Goal: Find contact information: Find contact information

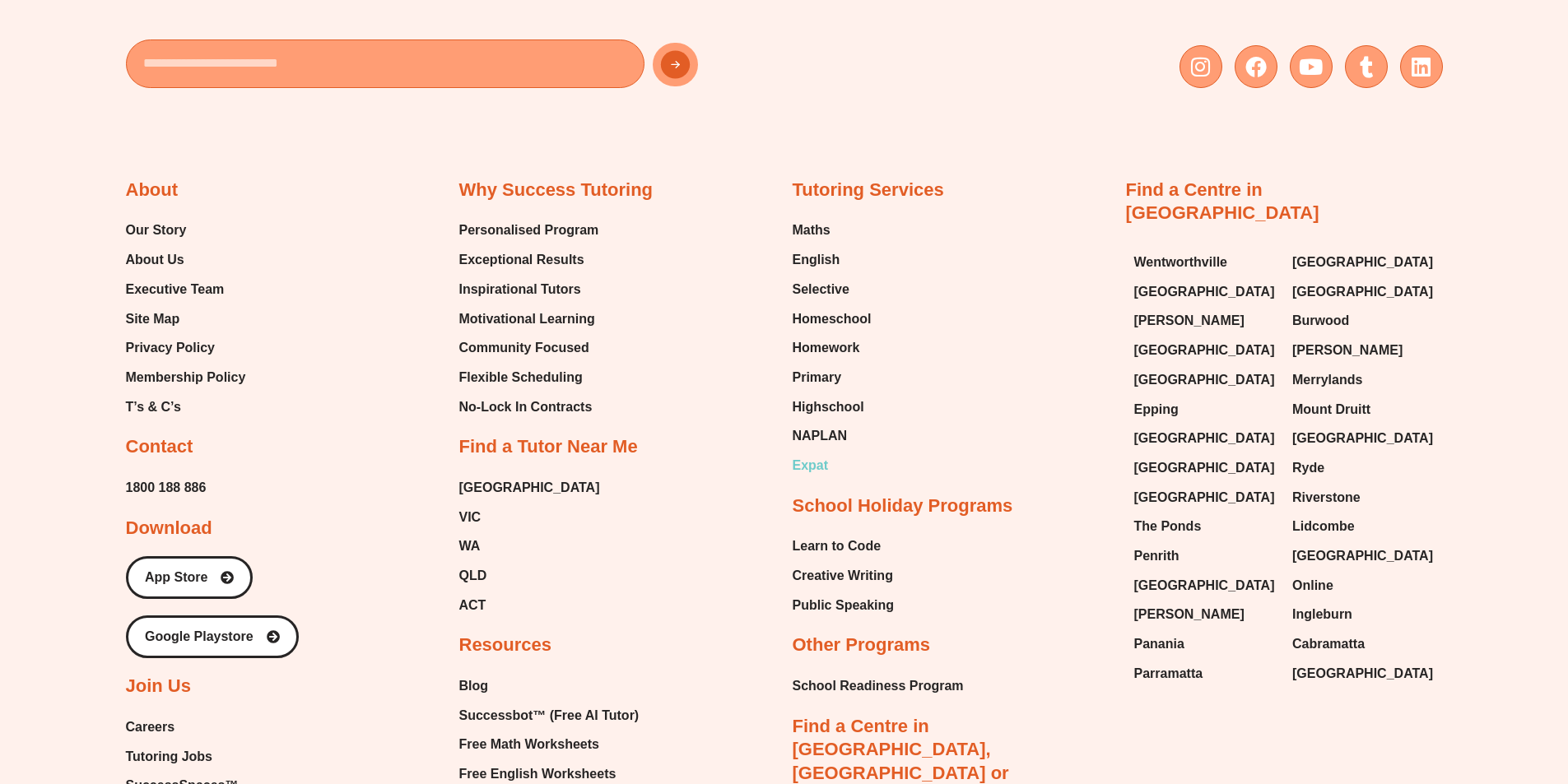
scroll to position [7076, 0]
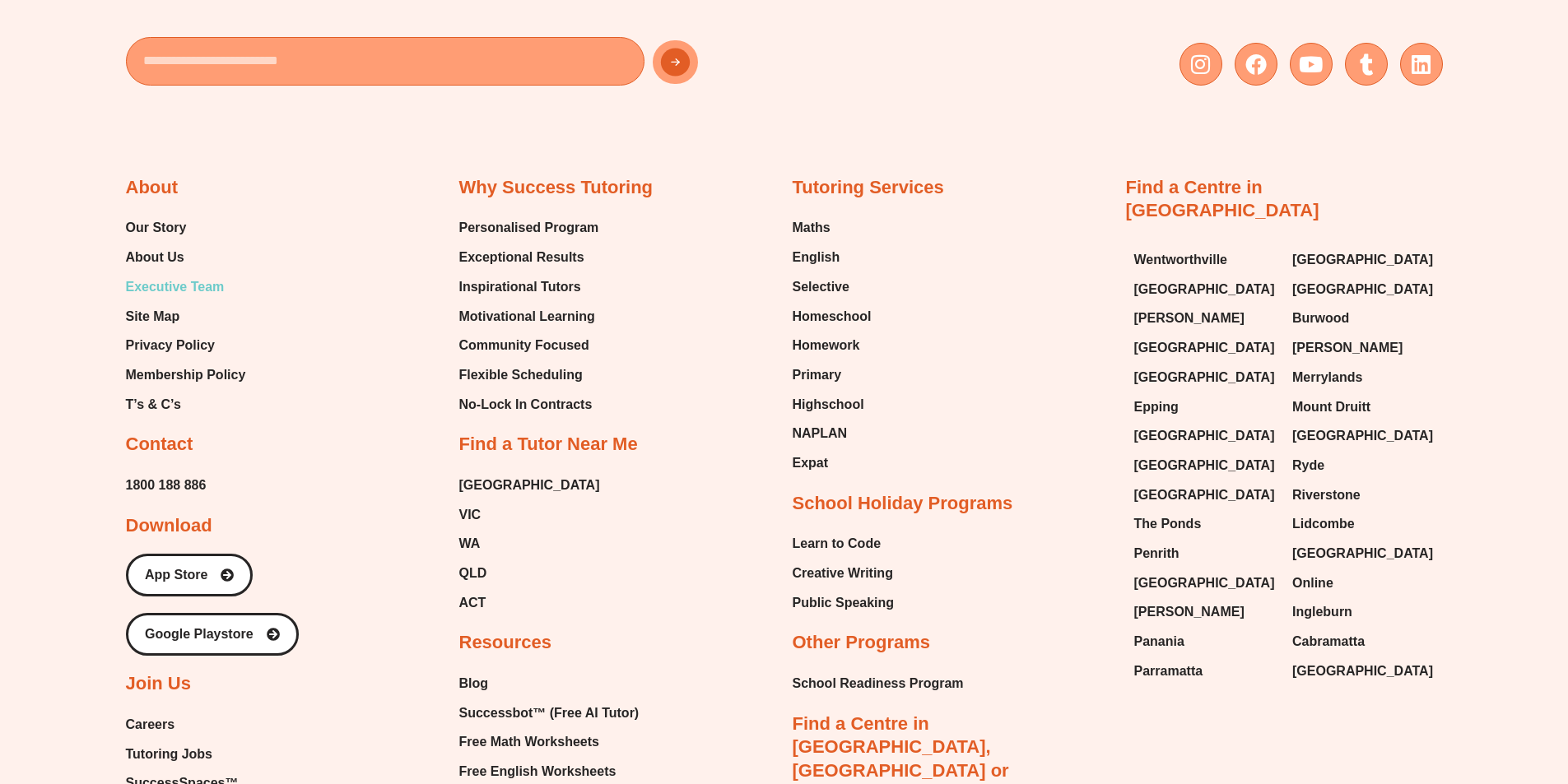
click at [180, 274] on span "Executive Team" at bounding box center [174, 287] width 98 height 24
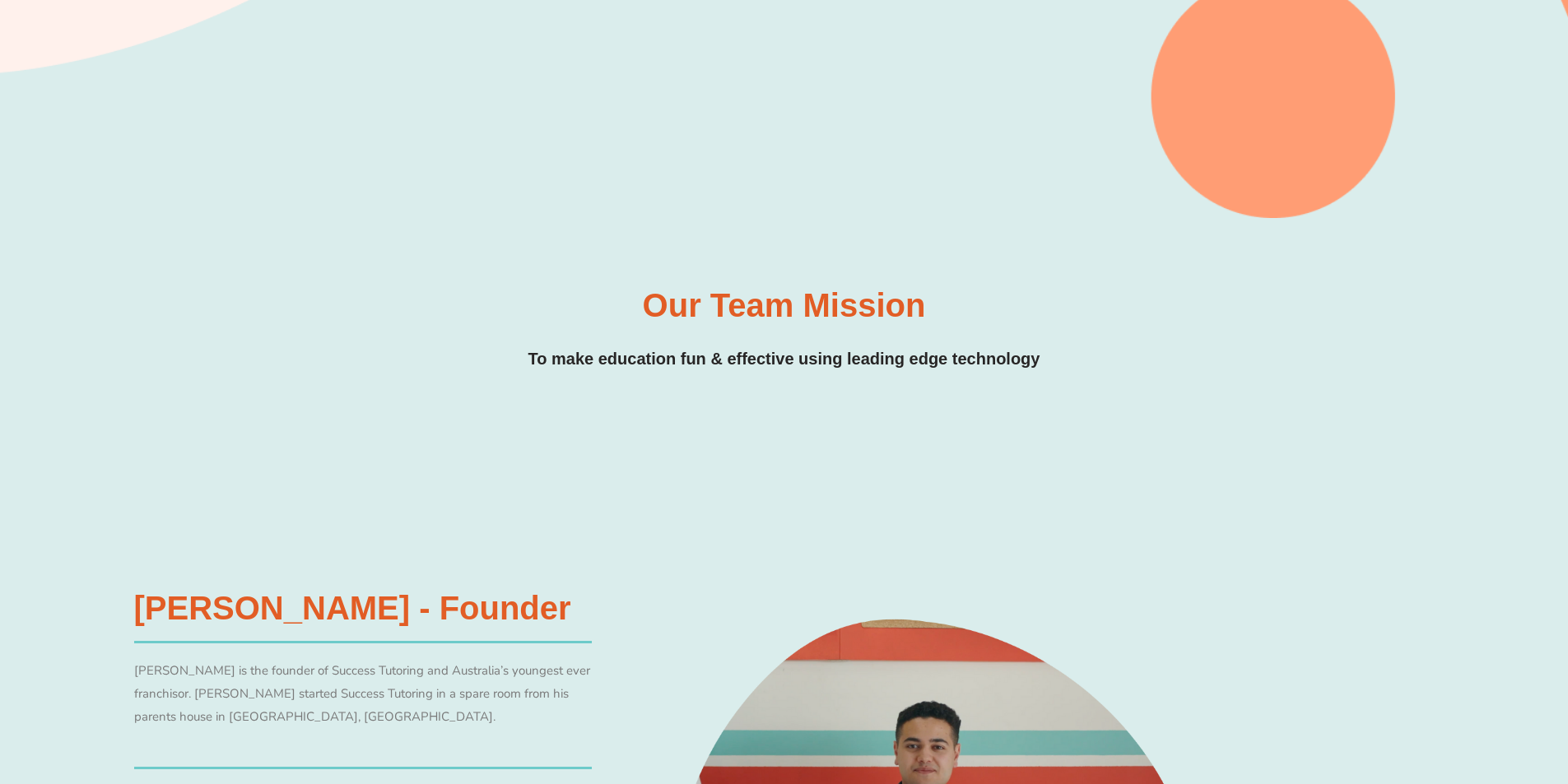
scroll to position [656, 0]
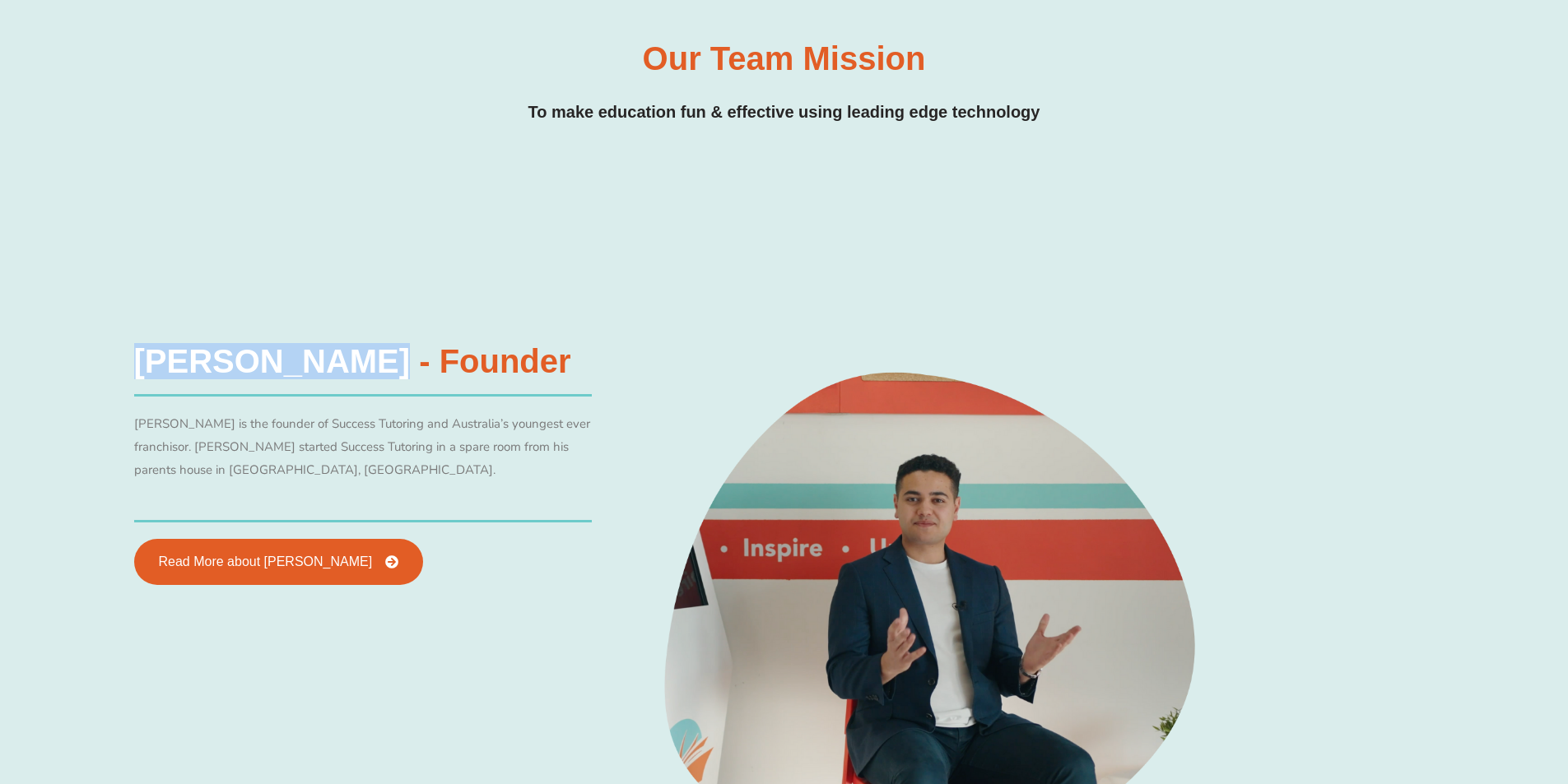
drag, startPoint x: 355, startPoint y: 361, endPoint x: 130, endPoint y: 362, distance: 225.0
click at [130, 362] on div "Michael Black - Founder Michael Black is the founder of Success Tutoring and Au…" at bounding box center [363, 465] width 474 height 257
copy h3 "Michael Black"
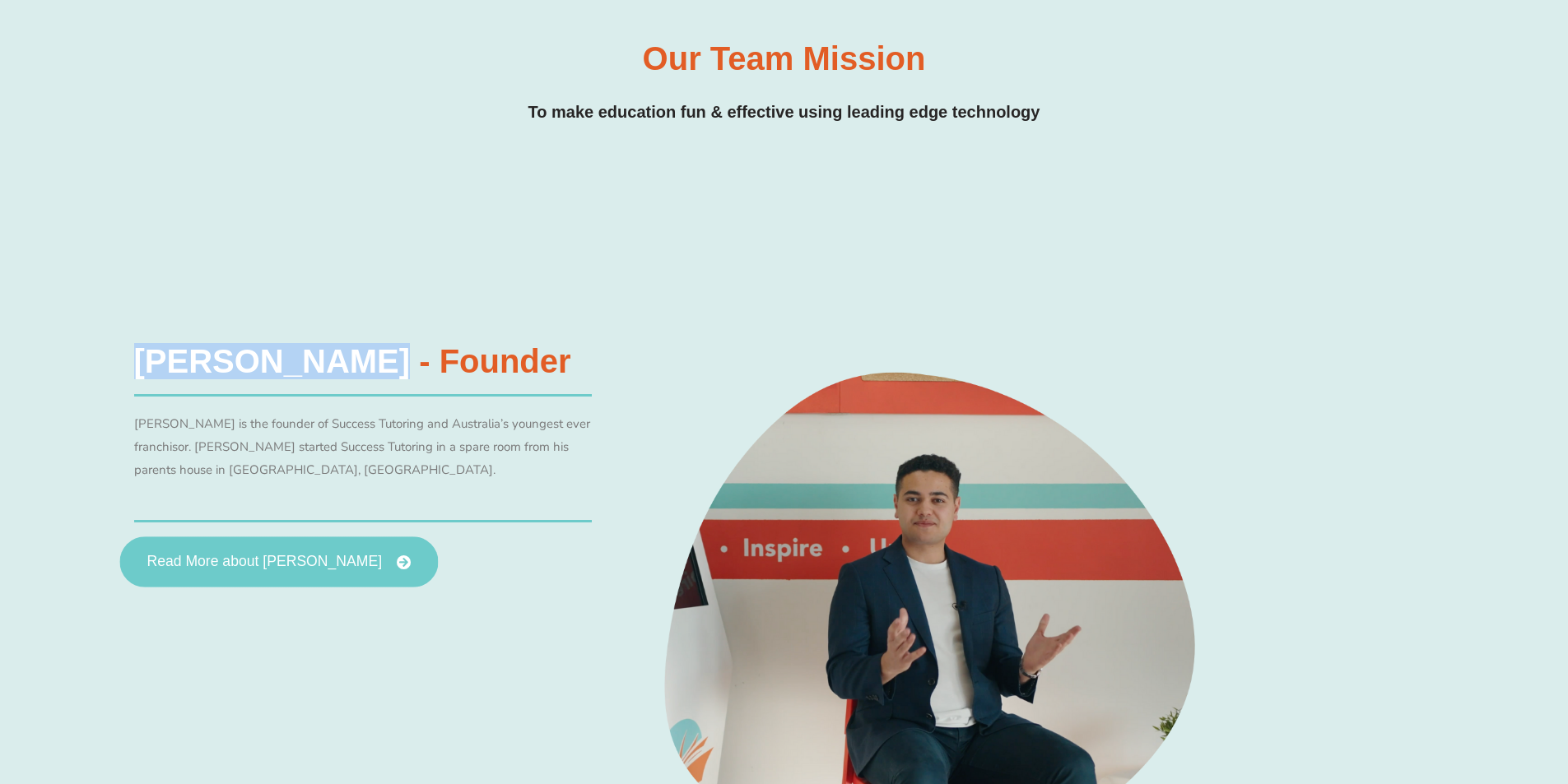
click at [336, 556] on span "Read More about Michael Black" at bounding box center [263, 562] width 235 height 15
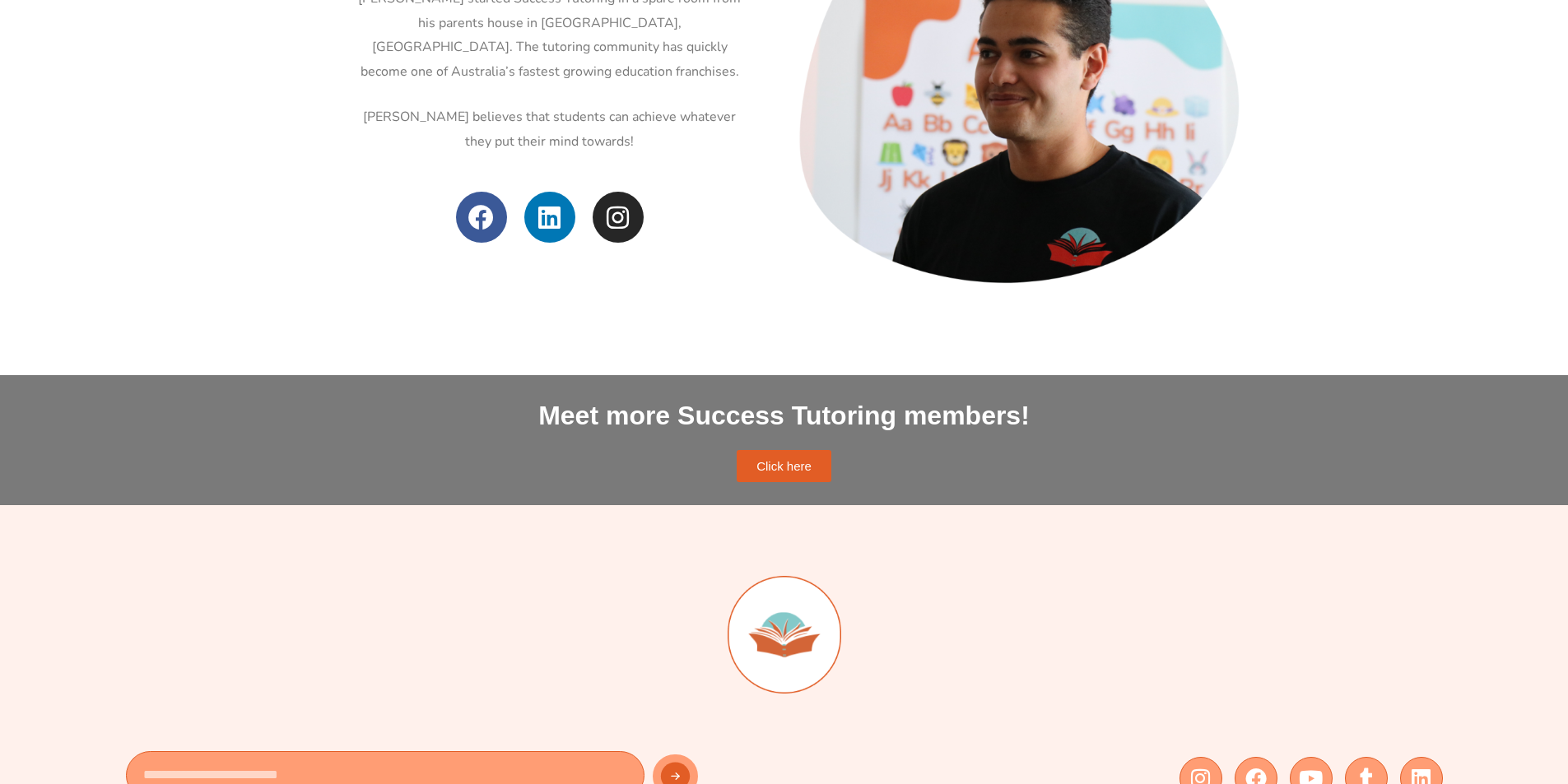
scroll to position [741, 0]
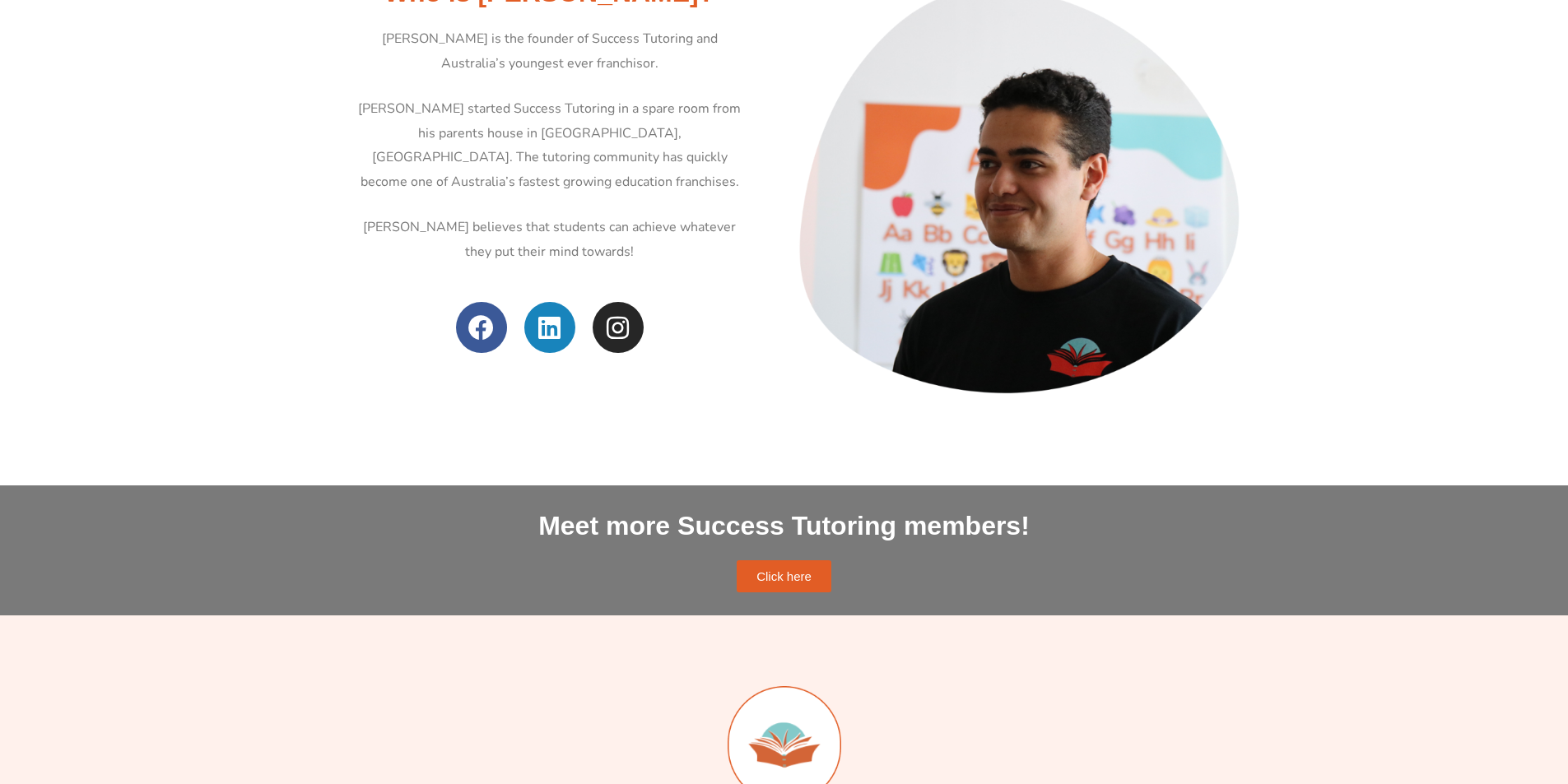
click at [560, 342] on link "Linkedin" at bounding box center [550, 327] width 51 height 51
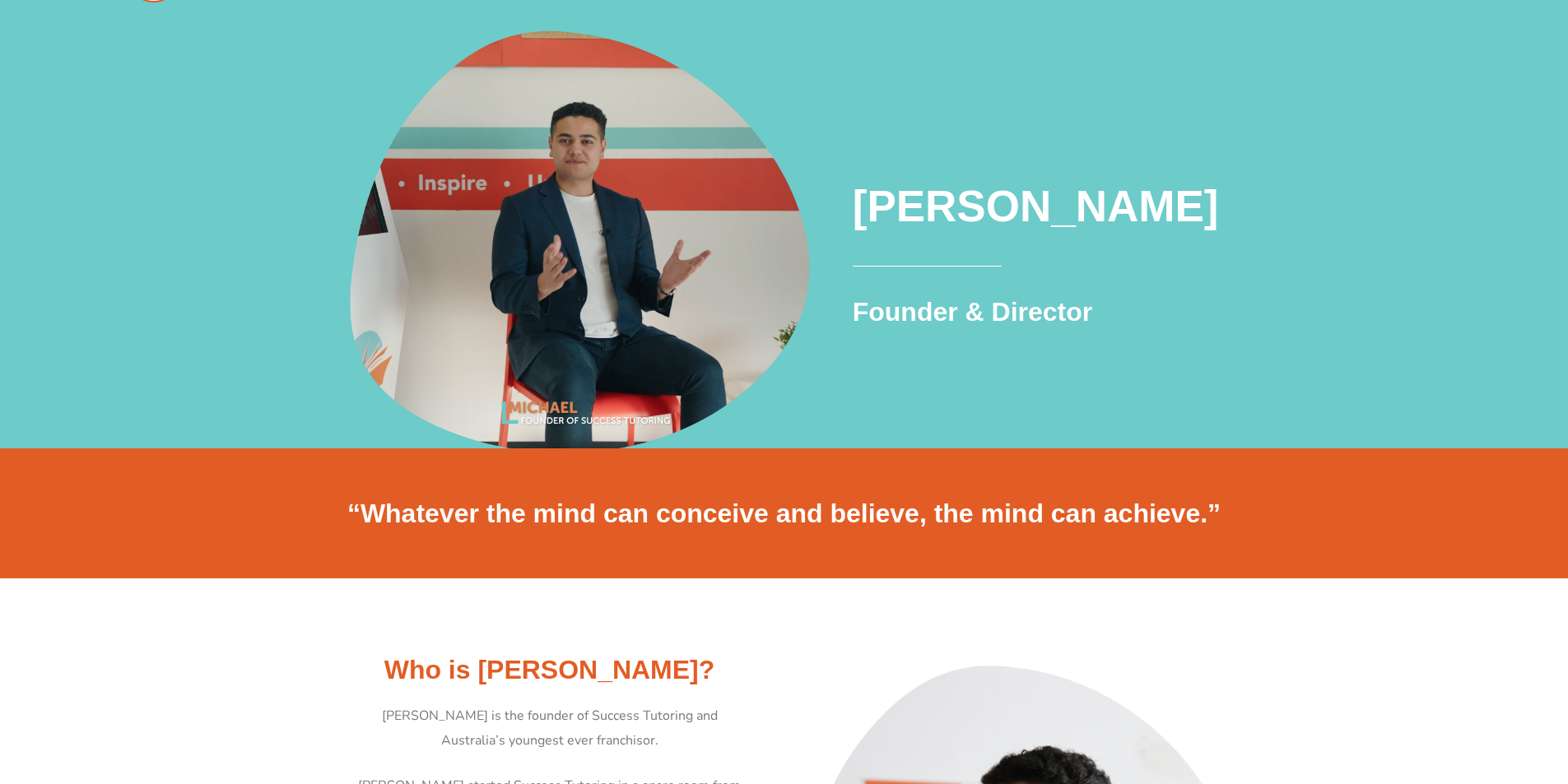
scroll to position [0, 0]
